Goal: Find specific page/section: Find specific page/section

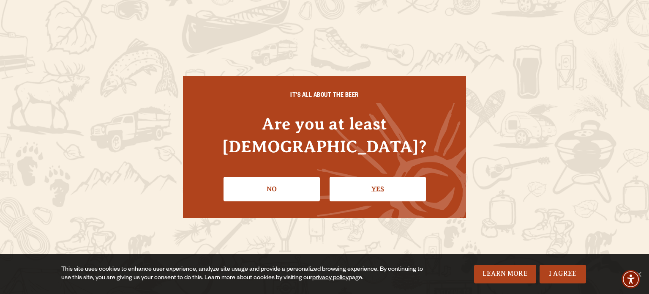
click at [362, 177] on link "Yes" at bounding box center [378, 189] width 96 height 25
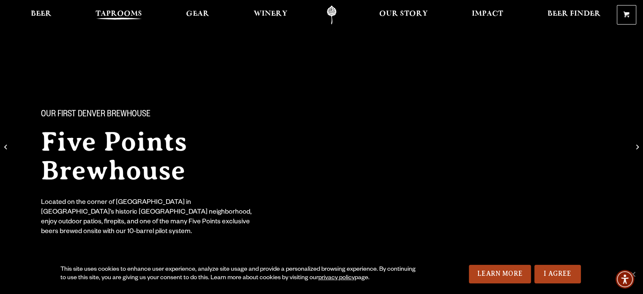
click at [122, 8] on link "Taprooms" at bounding box center [118, 14] width 57 height 19
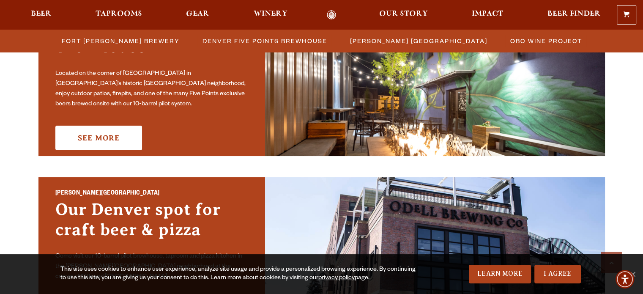
scroll to position [495, 0]
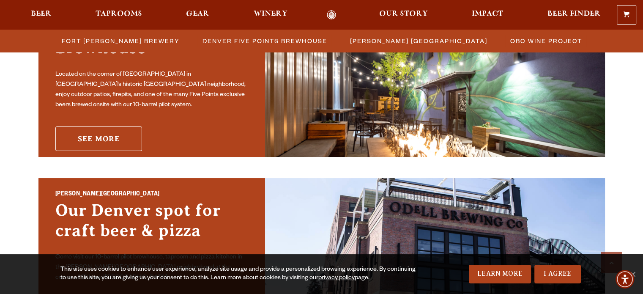
click at [105, 136] on link "See More" at bounding box center [98, 138] width 87 height 25
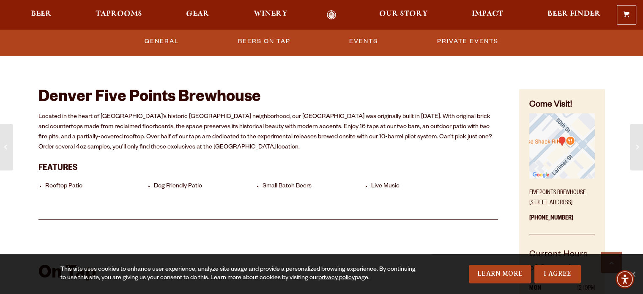
scroll to position [262, 0]
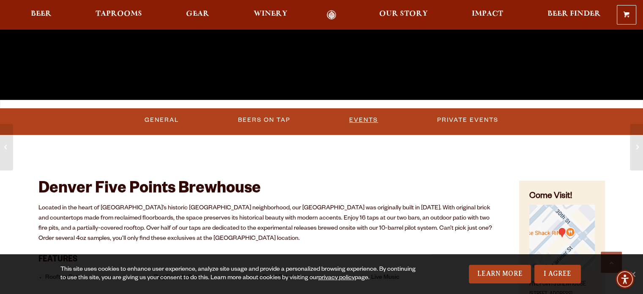
click at [363, 121] on link "Events" at bounding box center [363, 119] width 35 height 19
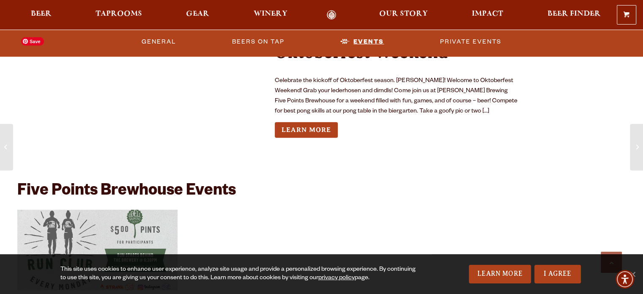
scroll to position [2370, 0]
